Goal: Transaction & Acquisition: Purchase product/service

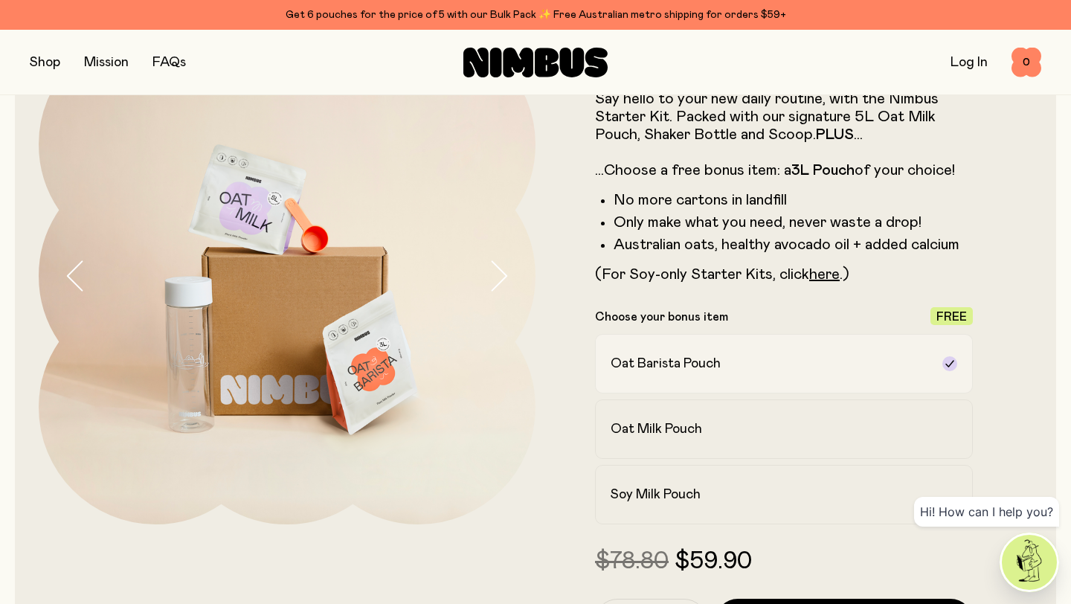
scroll to position [135, 0]
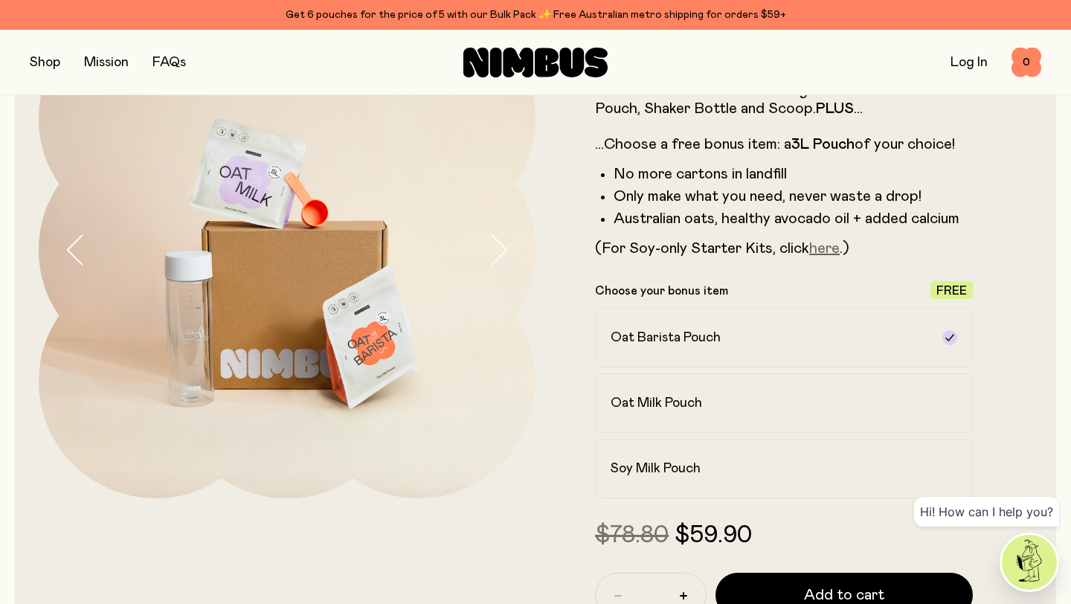
click at [829, 252] on link "here" at bounding box center [824, 248] width 30 height 15
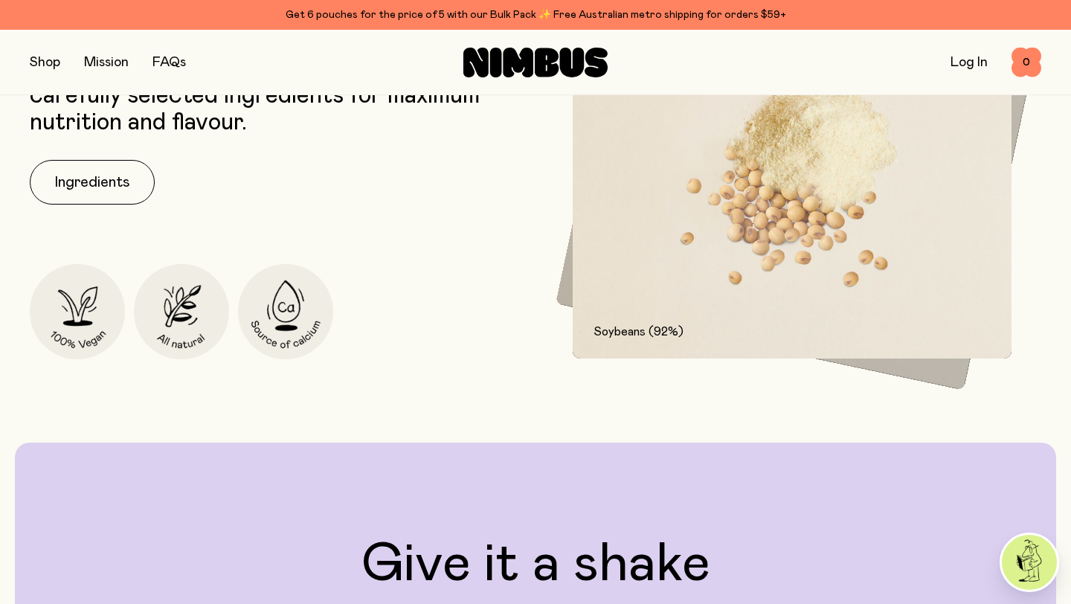
scroll to position [1755, 0]
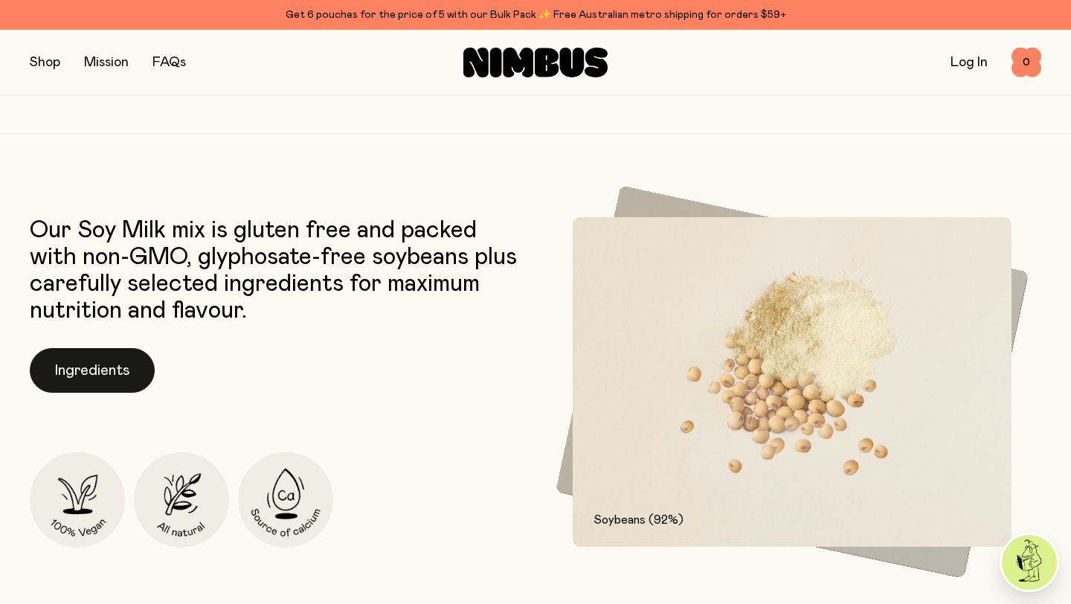
click at [109, 378] on button "Ingredients" at bounding box center [92, 370] width 125 height 45
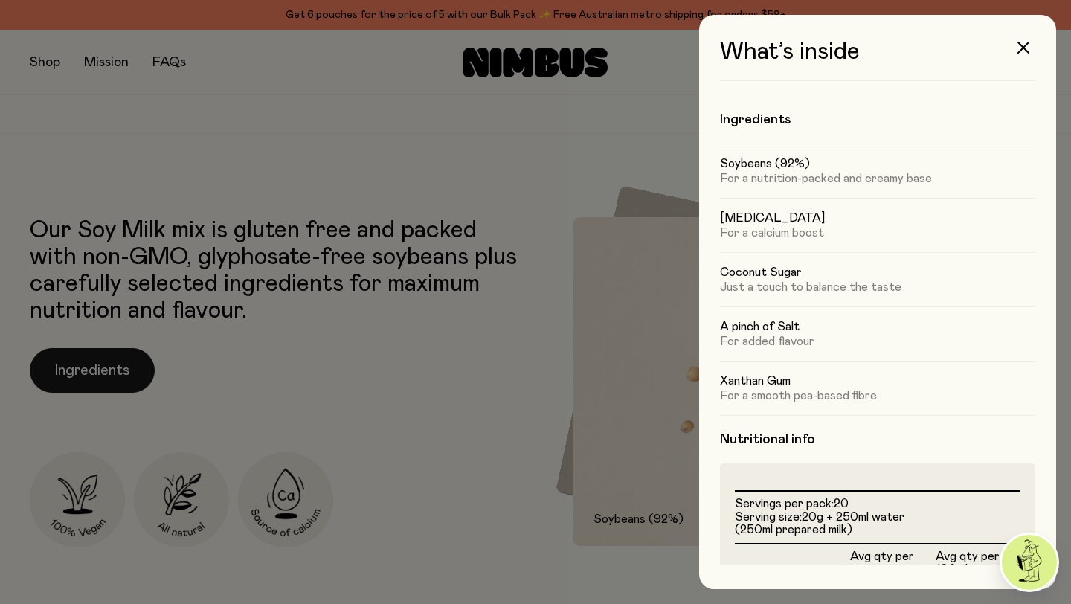
scroll to position [0, 0]
click at [1022, 54] on button "button" at bounding box center [1023, 48] width 36 height 36
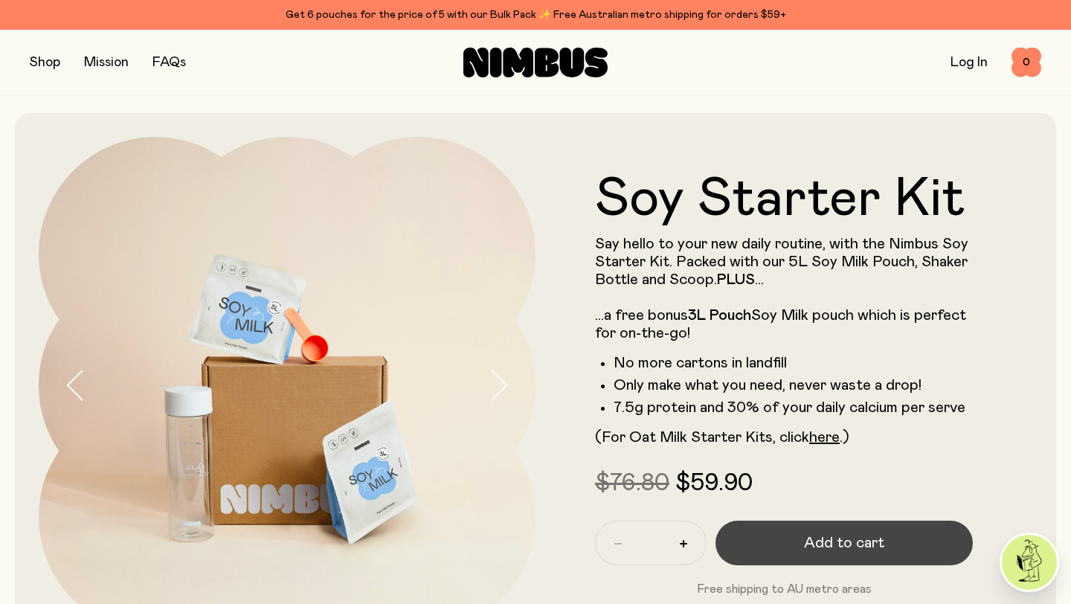
click at [855, 531] on button "Add to cart" at bounding box center [843, 543] width 257 height 45
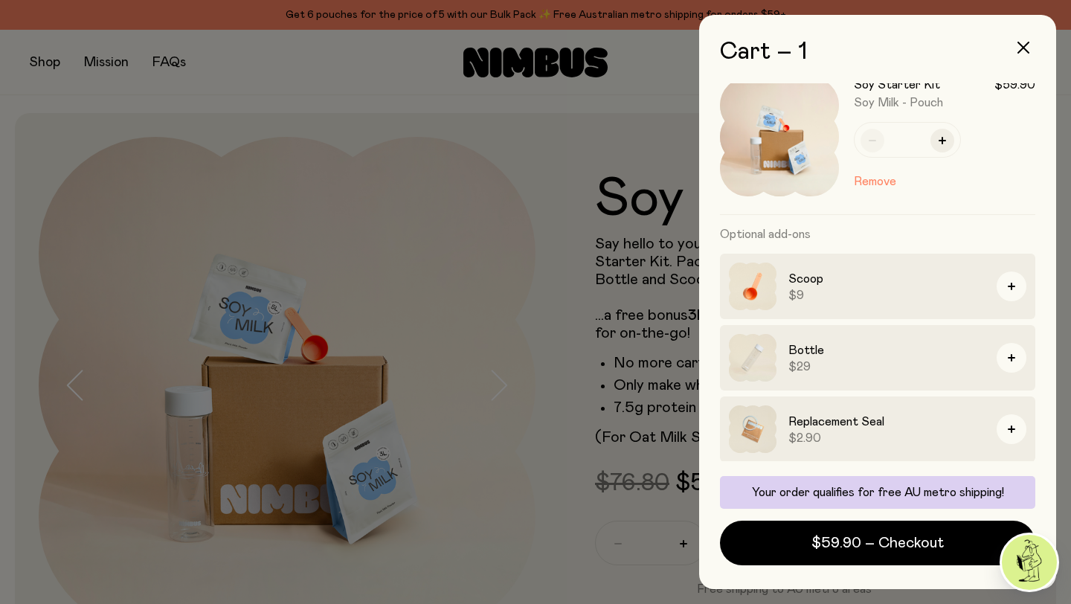
scroll to position [25, 0]
